Goal: Task Accomplishment & Management: Complete application form

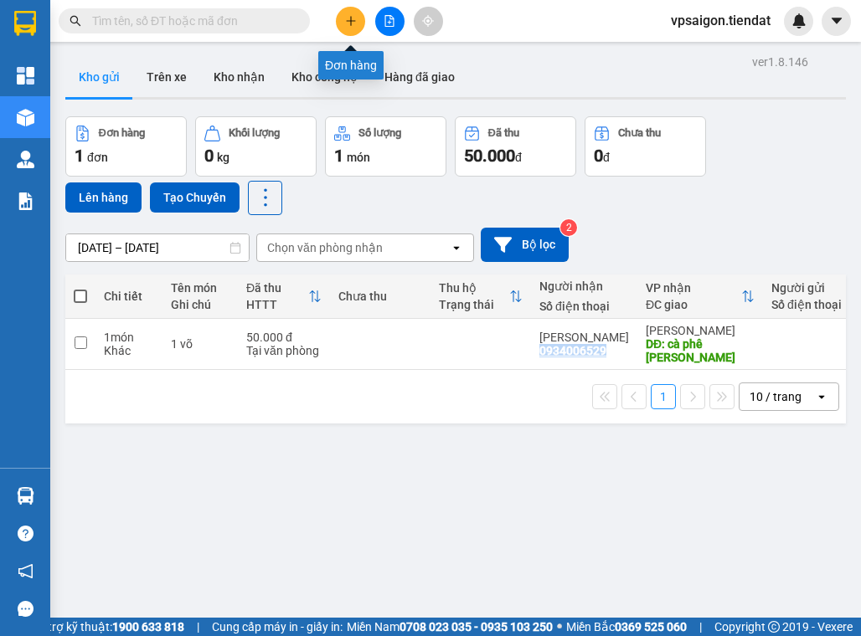
click at [351, 19] on icon "plus" at bounding box center [350, 20] width 1 height 9
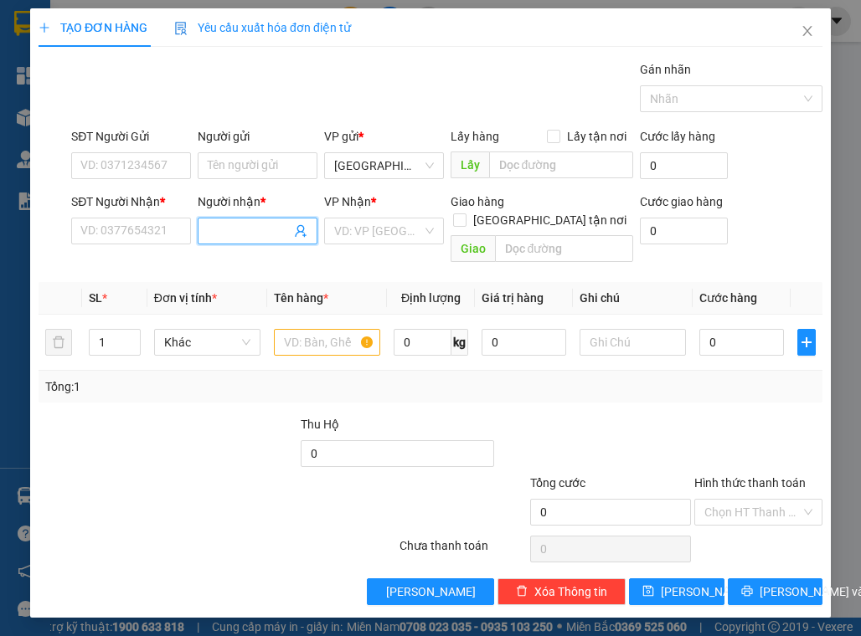
click at [244, 224] on input "Người nhận *" at bounding box center [249, 231] width 83 height 18
type input "mót"
click at [291, 265] on div "mót - 0849803696" at bounding box center [258, 263] width 100 height 18
type input "0849803696"
type input "mót"
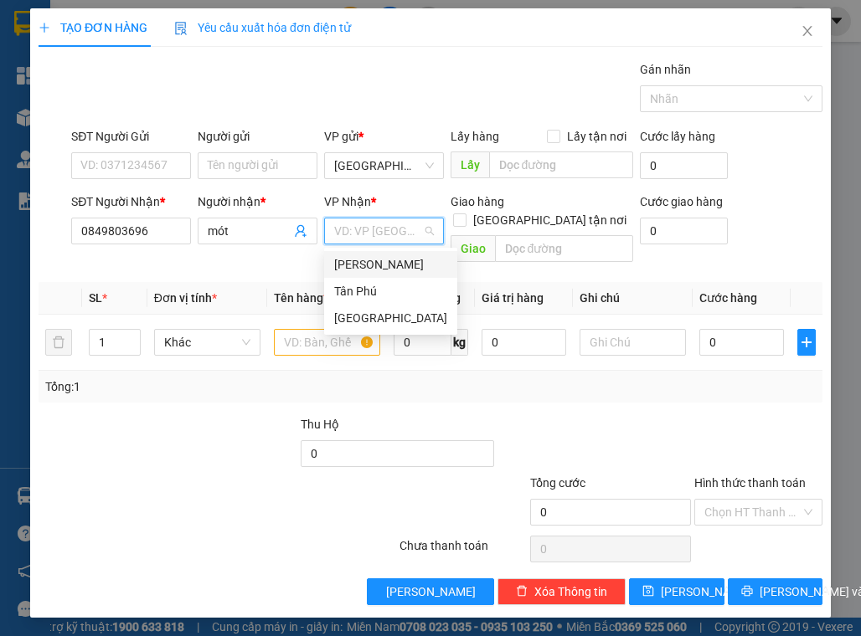
click at [348, 232] on input "search" at bounding box center [378, 230] width 88 height 25
click at [383, 266] on div "[PERSON_NAME]" at bounding box center [390, 264] width 113 height 18
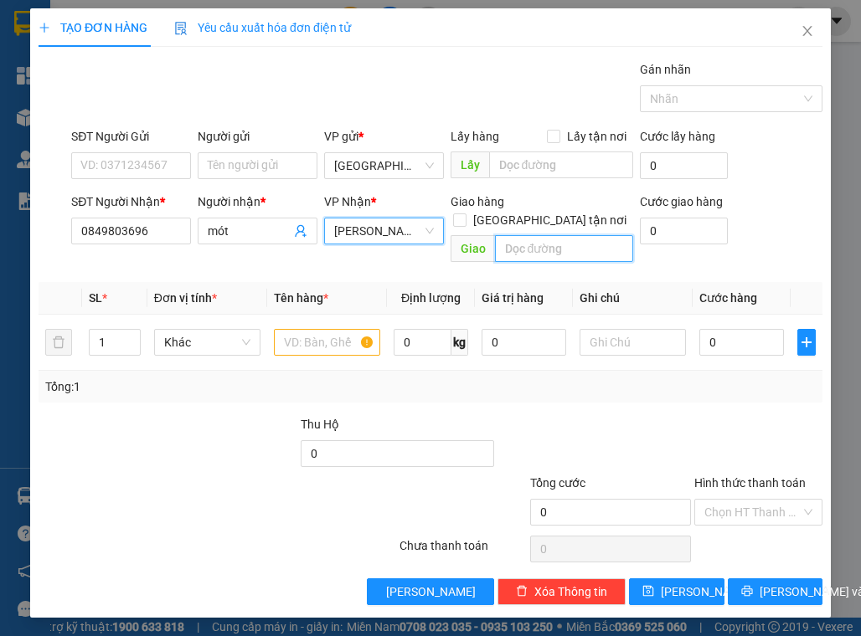
click at [520, 235] on input "text" at bounding box center [564, 248] width 138 height 27
type input "nhà máy nươc"
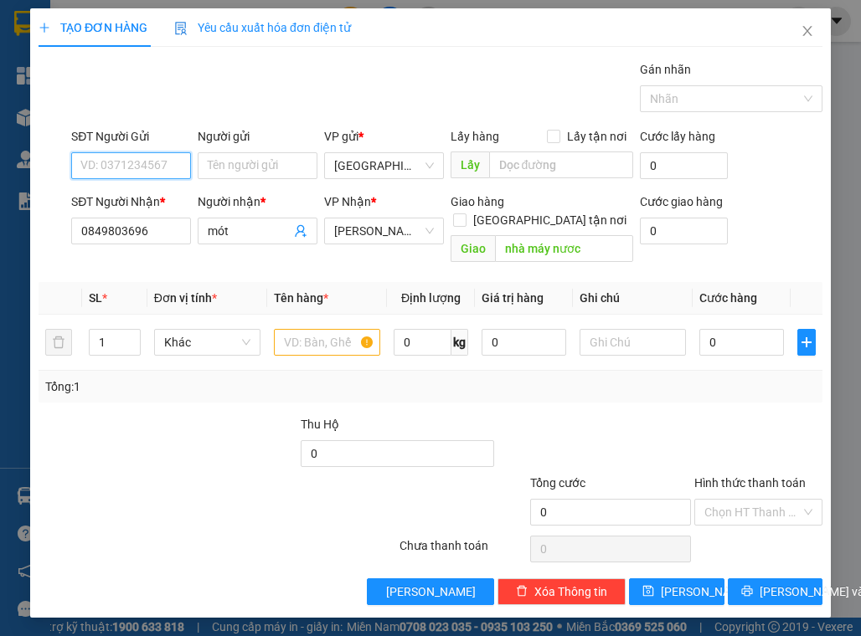
click at [104, 162] on input "SĐT Người Gửi" at bounding box center [131, 165] width 120 height 27
type input "0918338031"
click at [164, 474] on div at bounding box center [151, 503] width 229 height 59
click at [330, 330] on input "text" at bounding box center [327, 342] width 106 height 27
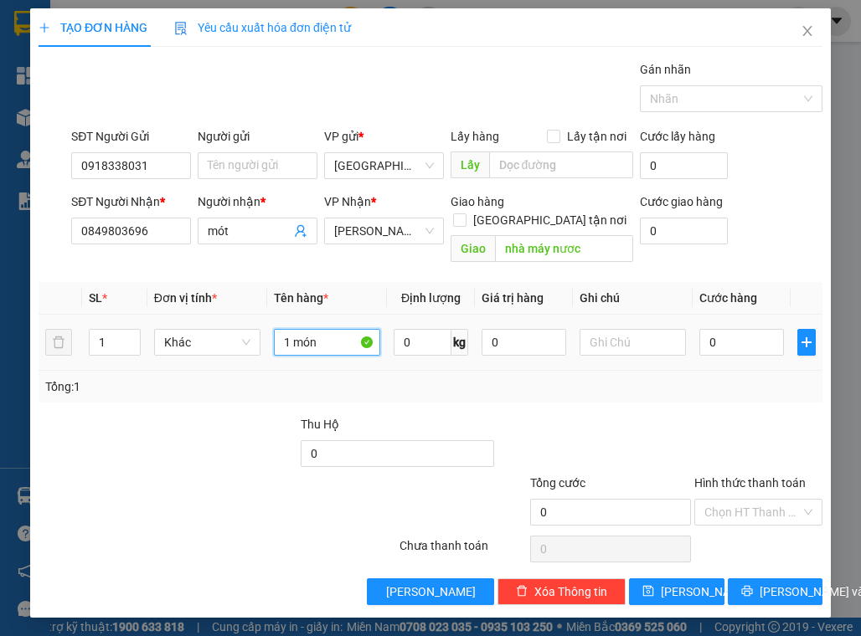
type input "1 món"
type input "5"
type input "50"
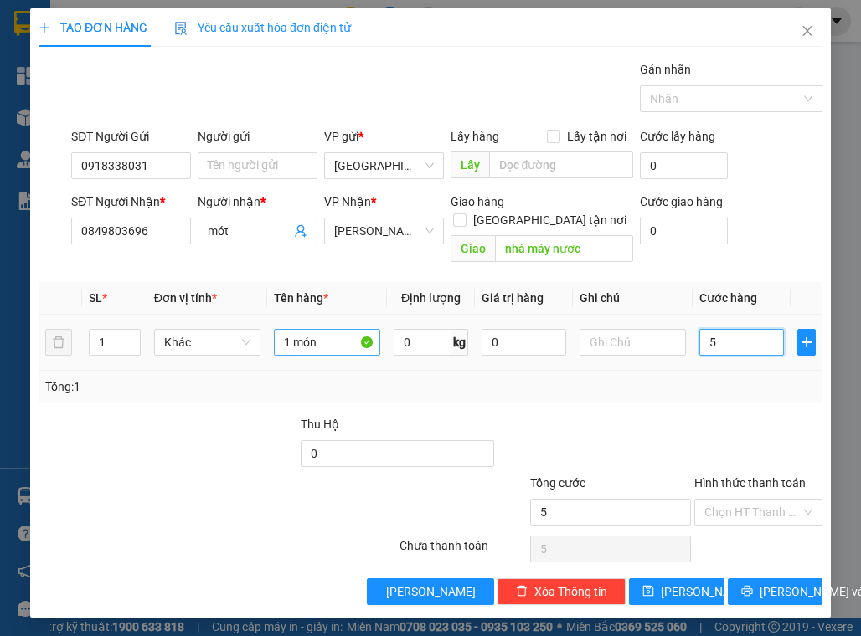
type input "50"
type input "50.000"
click at [757, 415] on div at bounding box center [757, 444] width 131 height 59
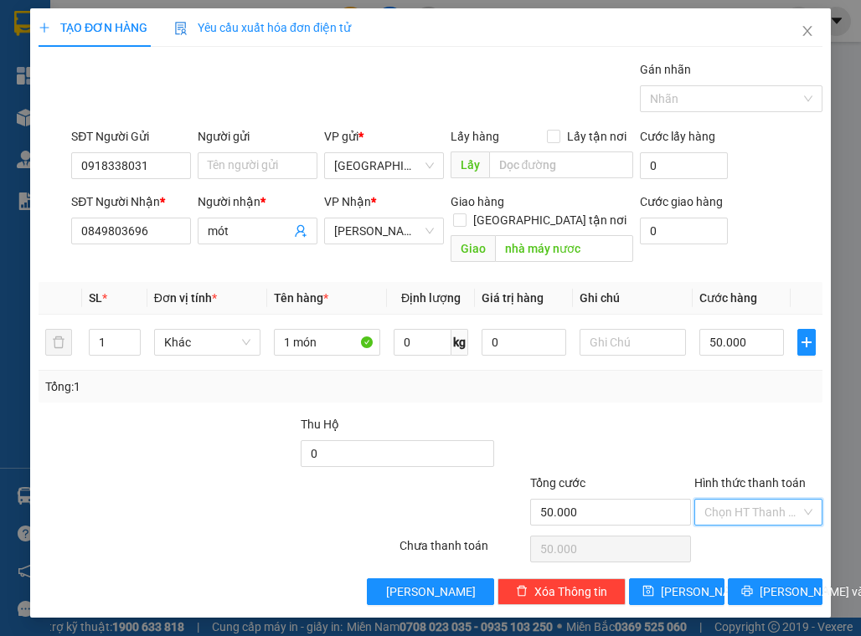
click at [758, 500] on input "Hình thức thanh toán" at bounding box center [752, 512] width 96 height 25
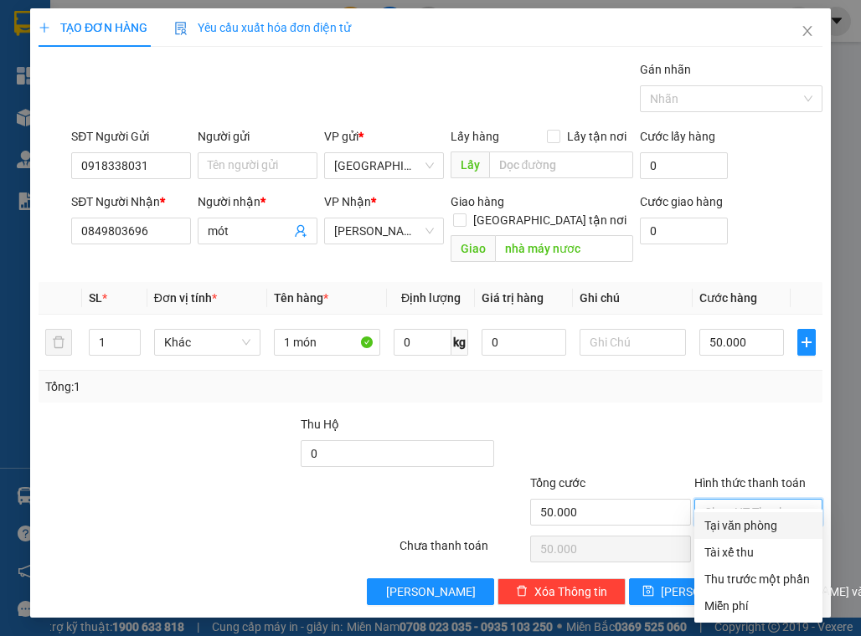
click at [749, 519] on div "Tại văn phòng" at bounding box center [758, 525] width 108 height 18
type input "0"
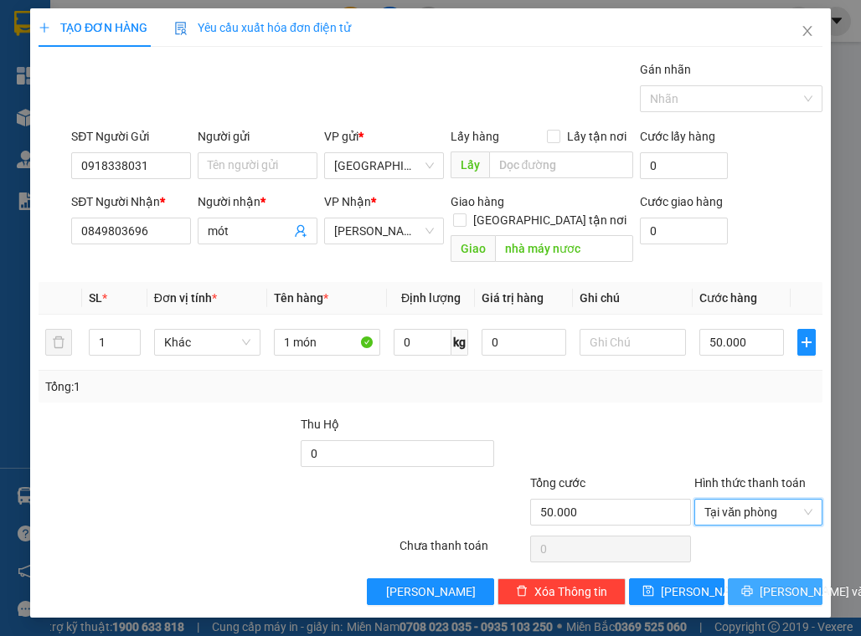
click at [797, 583] on span "Lưu và In" at bounding box center [817, 592] width 117 height 18
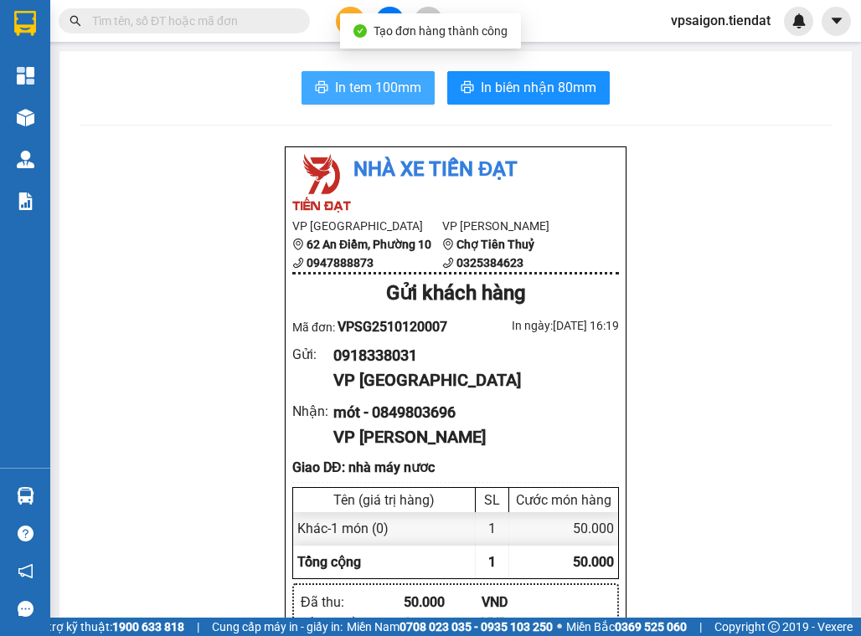
click at [372, 85] on span "In tem 100mm" at bounding box center [378, 87] width 86 height 21
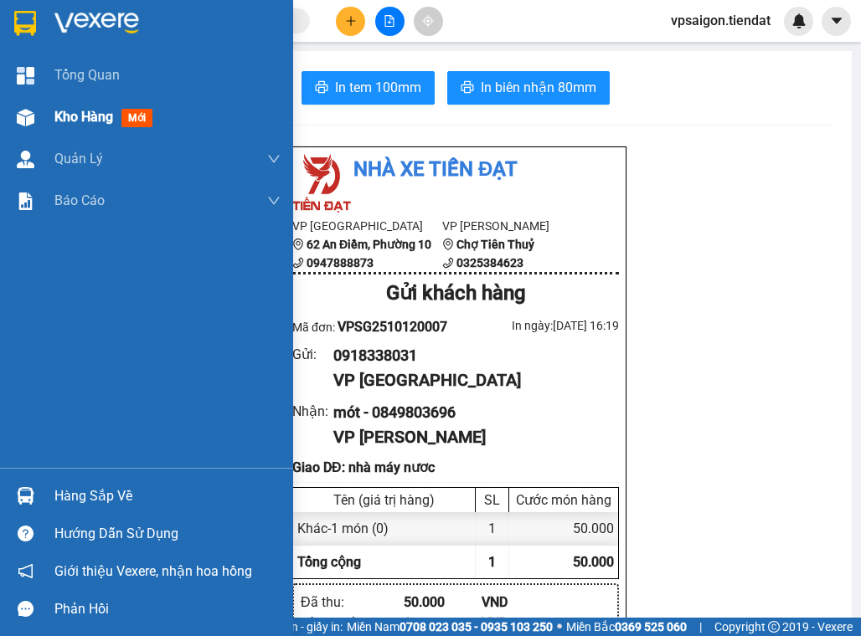
click at [57, 116] on span "Kho hàng" at bounding box center [83, 117] width 59 height 16
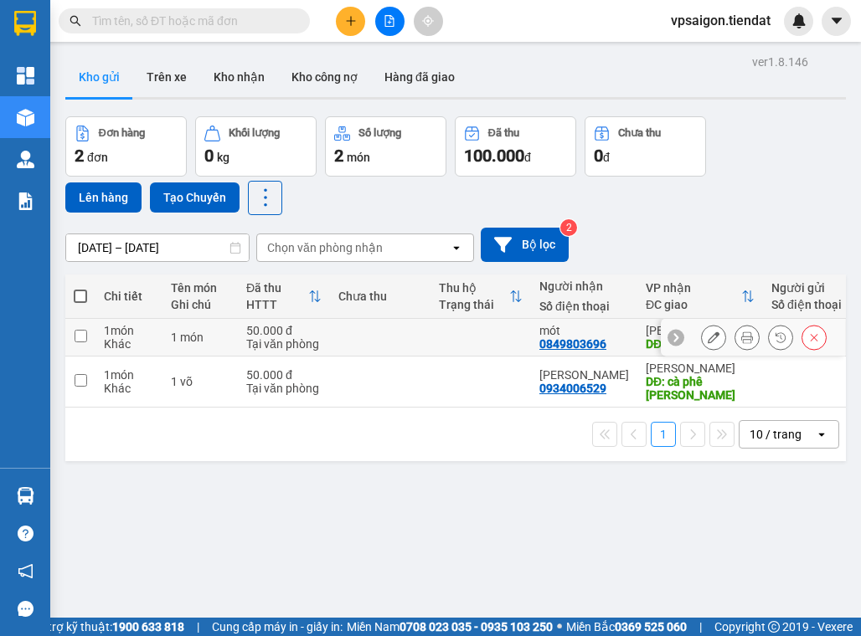
click at [565, 345] on div "0849803696" at bounding box center [572, 343] width 67 height 13
copy div "0849803696"
click at [293, 562] on div "ver 1.8.146 Kho gửi Trên xe Kho nhận Kho công nợ Hàng đã giao Đơn hàng 2 đơn Kh…" at bounding box center [456, 368] width 794 height 636
click at [576, 346] on div "0849803696" at bounding box center [572, 343] width 67 height 13
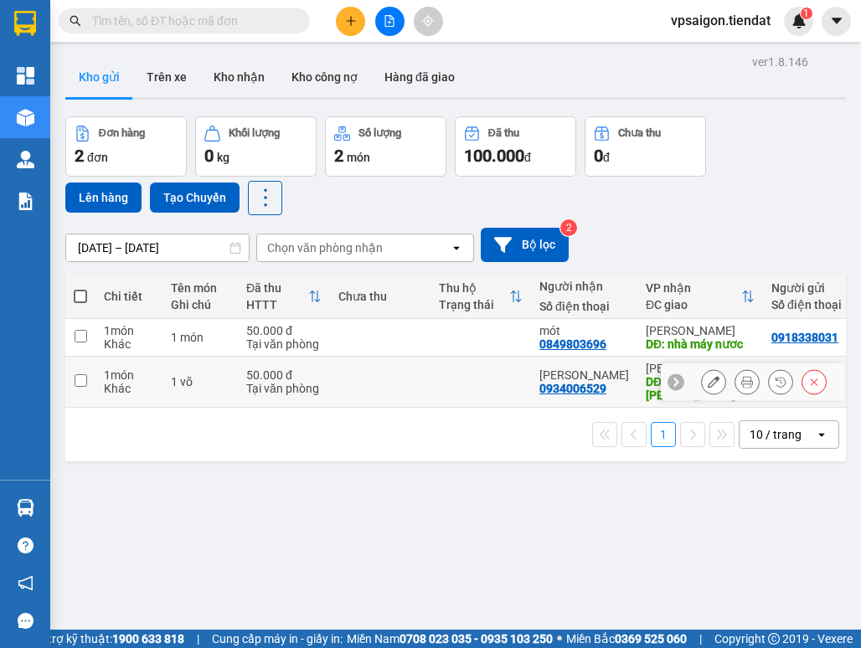
click at [80, 376] on input "checkbox" at bounding box center [81, 380] width 13 height 13
checkbox input "true"
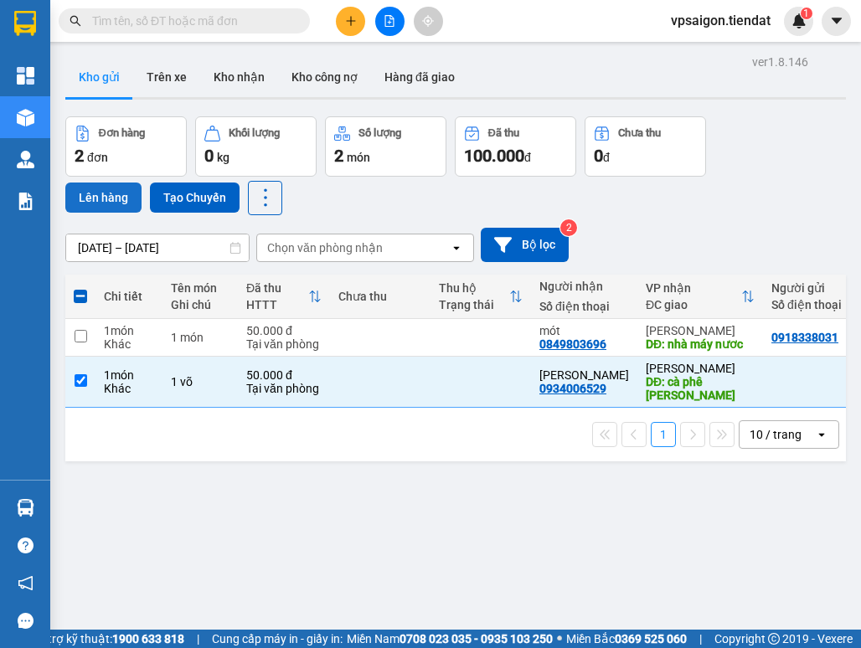
click at [109, 191] on button "Lên hàng" at bounding box center [103, 197] width 76 height 30
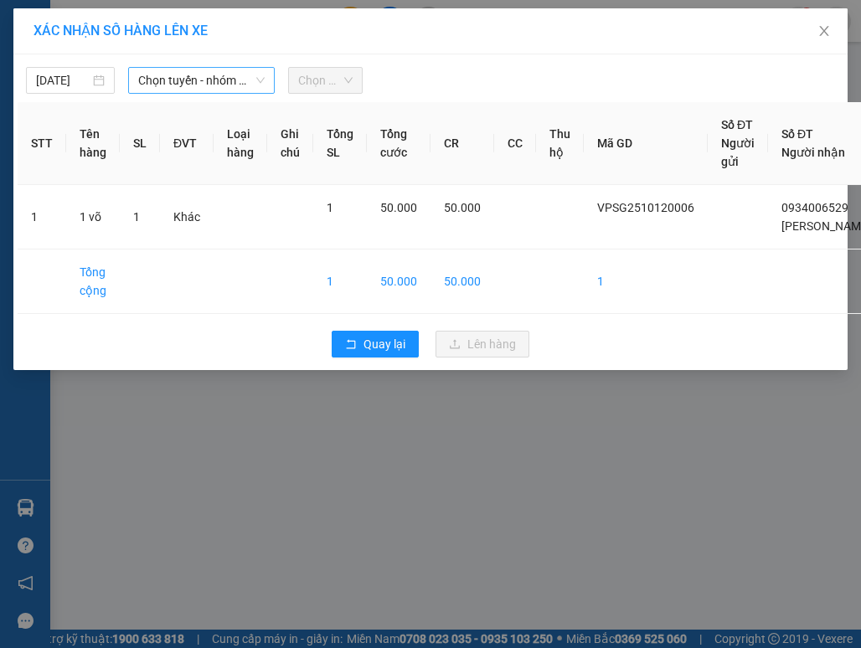
click at [203, 76] on span "Chọn tuyến - nhóm tuyến" at bounding box center [201, 80] width 126 height 25
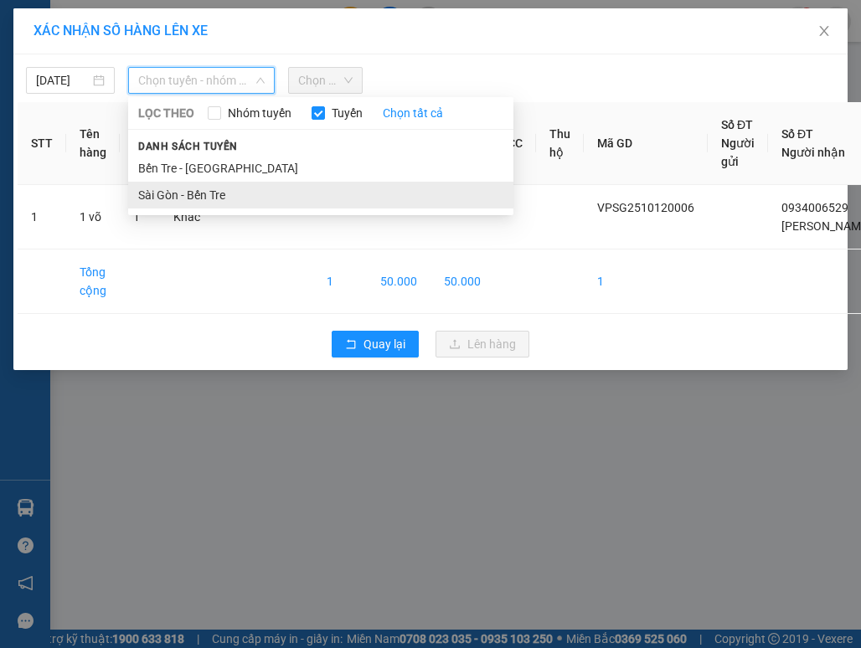
click at [213, 200] on li "Sài Gòn - Bến Tre" at bounding box center [320, 195] width 385 height 27
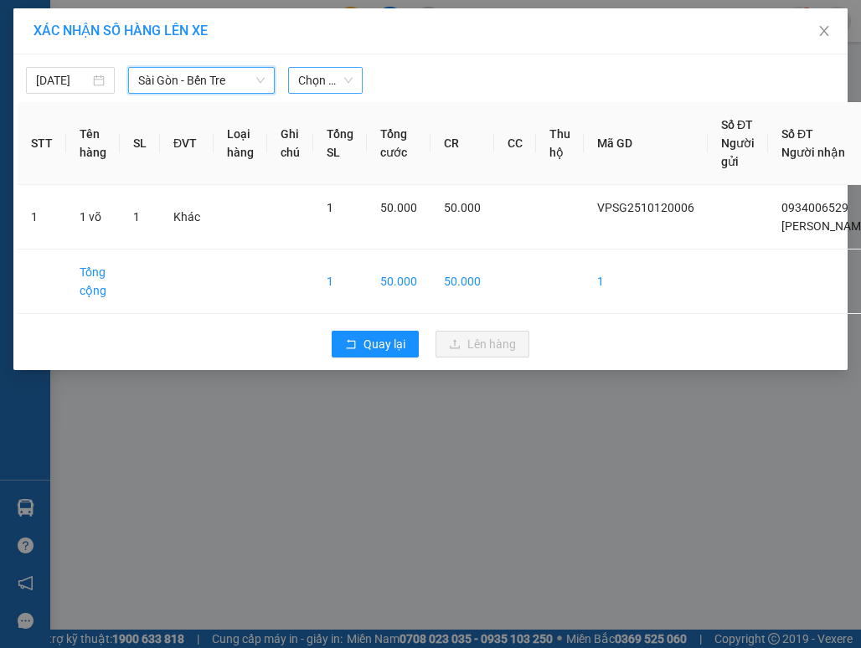
click at [347, 80] on span "Chọn chuyến" at bounding box center [325, 80] width 54 height 25
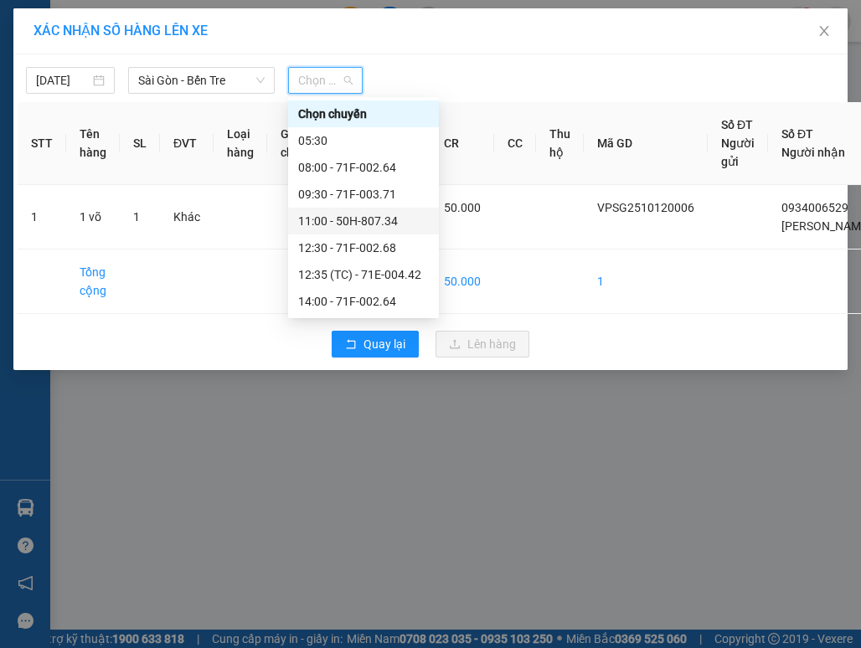
scroll to position [80, 0]
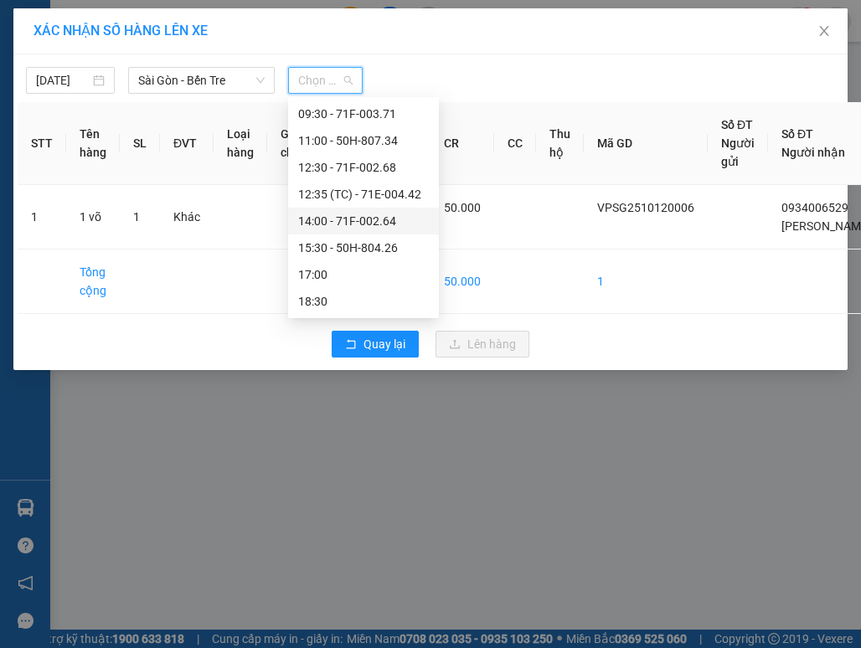
click at [366, 216] on div "14:00 - 71F-002.64" at bounding box center [363, 221] width 131 height 18
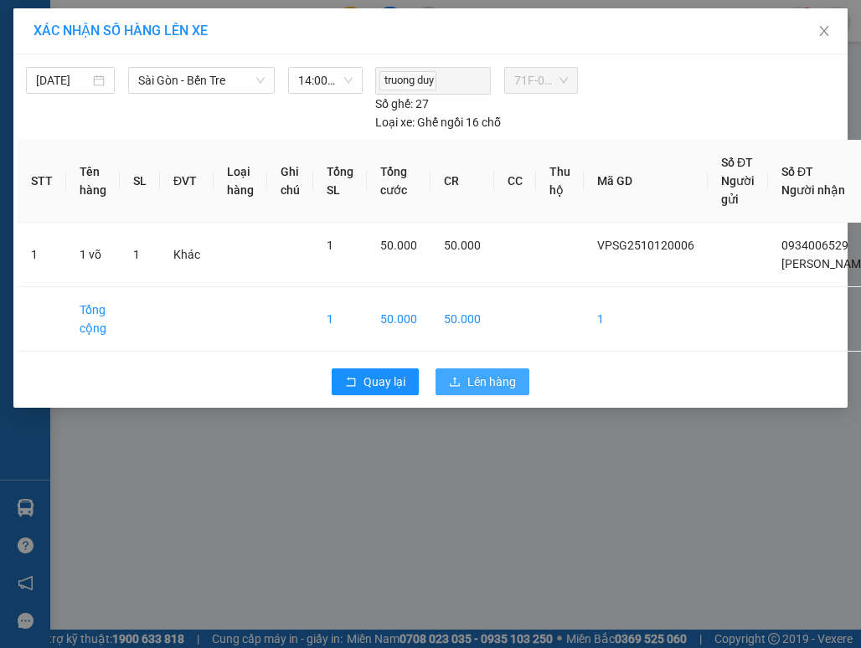
click at [497, 375] on span "Lên hàng" at bounding box center [491, 382] width 49 height 18
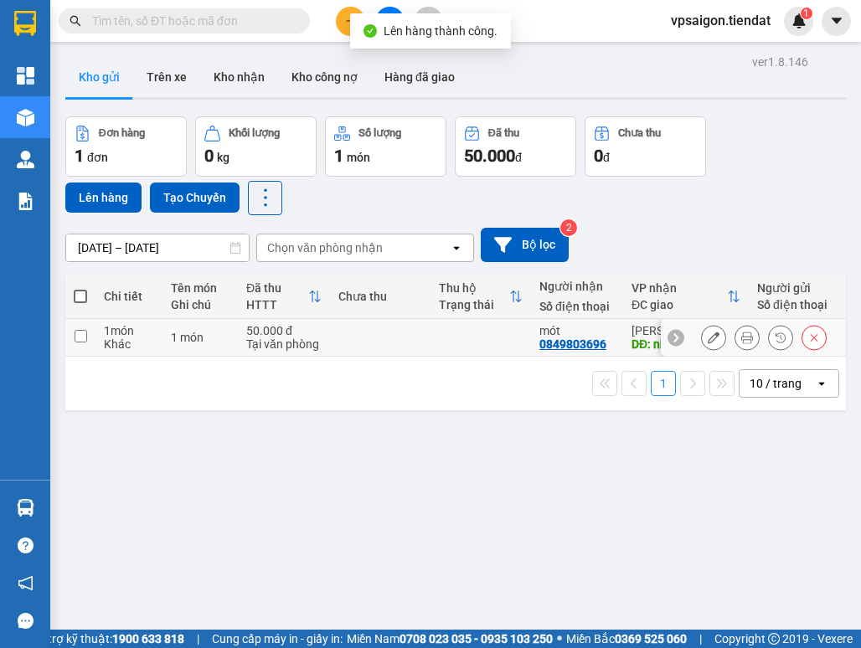
click at [588, 349] on div "0849803696" at bounding box center [572, 343] width 67 height 13
copy div "0849803696"
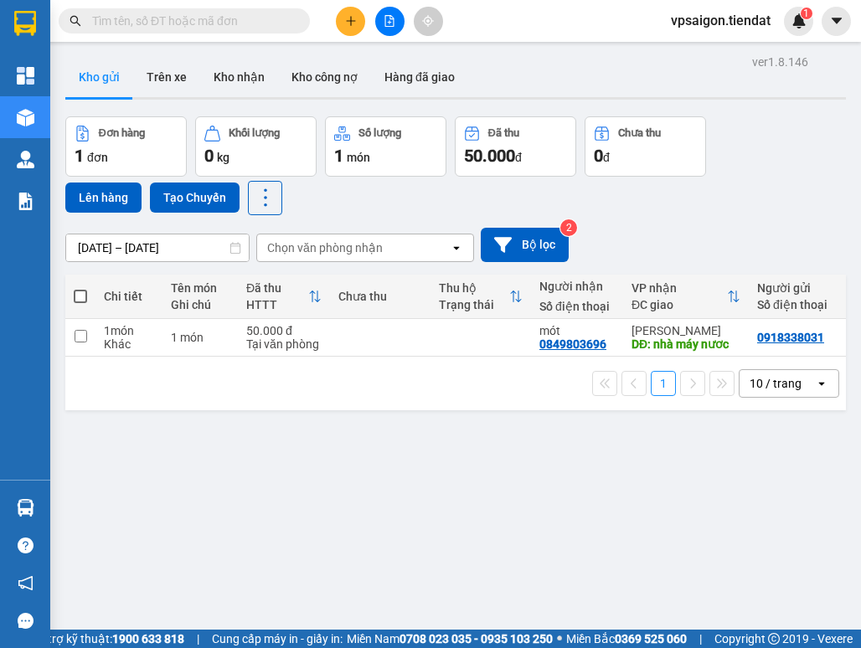
click at [224, 470] on div "ver 1.8.146 Kho gửi Trên xe Kho nhận Kho công nợ Hàng đã giao Đơn hàng 1 đơn Kh…" at bounding box center [456, 374] width 794 height 648
